Goal: Task Accomplishment & Management: Manage account settings

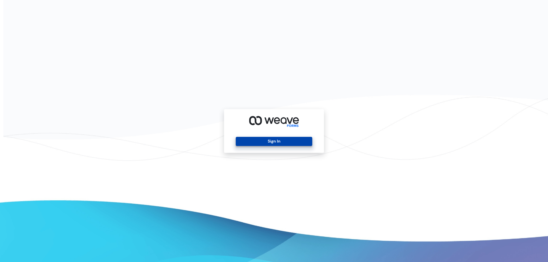
click at [259, 139] on button "Sign In" at bounding box center [274, 141] width 76 height 9
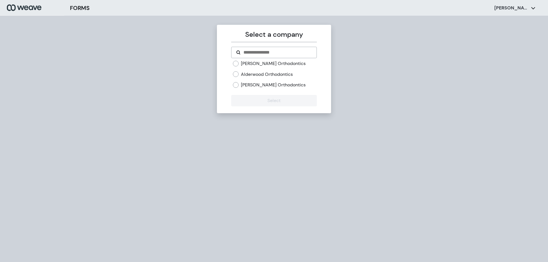
click at [254, 62] on label "Kirkland Orthodontics" at bounding box center [273, 63] width 65 height 6
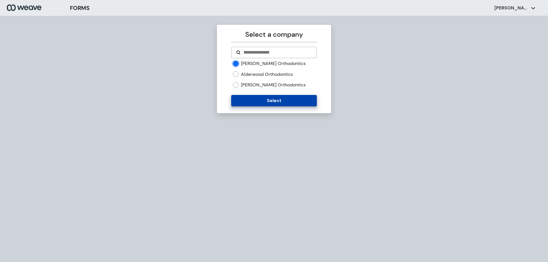
click at [264, 102] on button "Select" at bounding box center [273, 100] width 85 height 11
